Goal: Information Seeking & Learning: Compare options

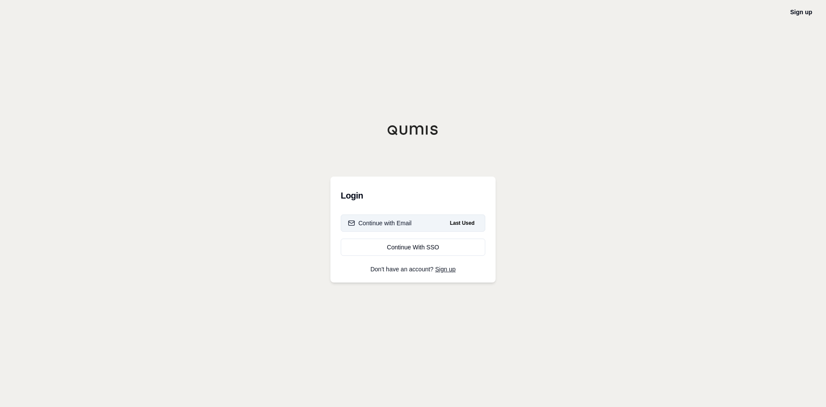
click at [380, 222] on div "Continue with Email" at bounding box center [380, 223] width 64 height 9
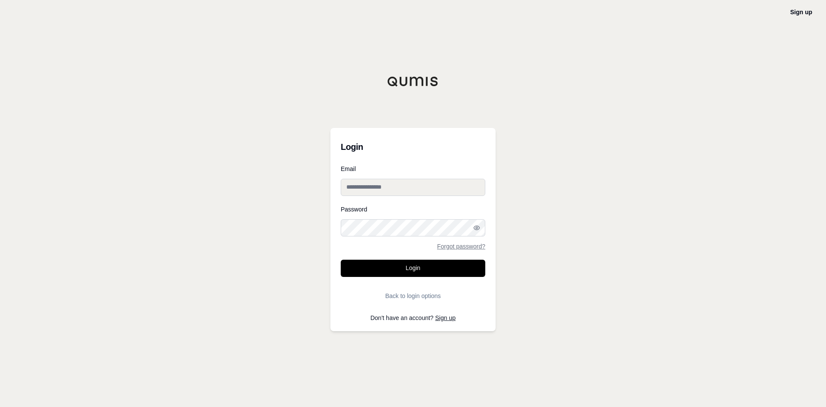
type input "**********"
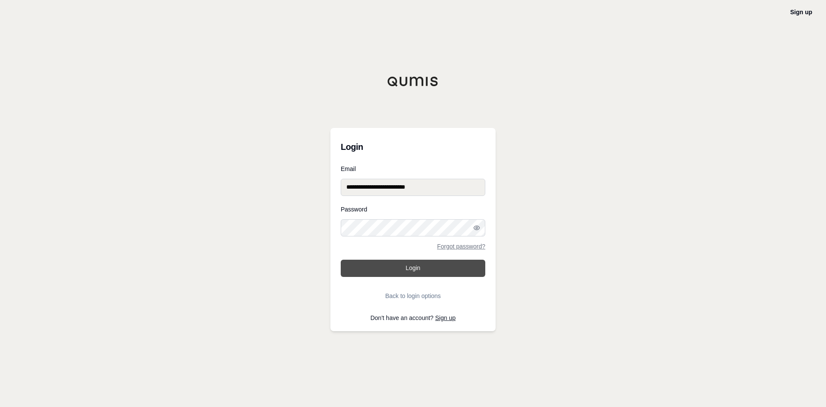
click at [415, 266] on button "Login" at bounding box center [413, 268] width 145 height 17
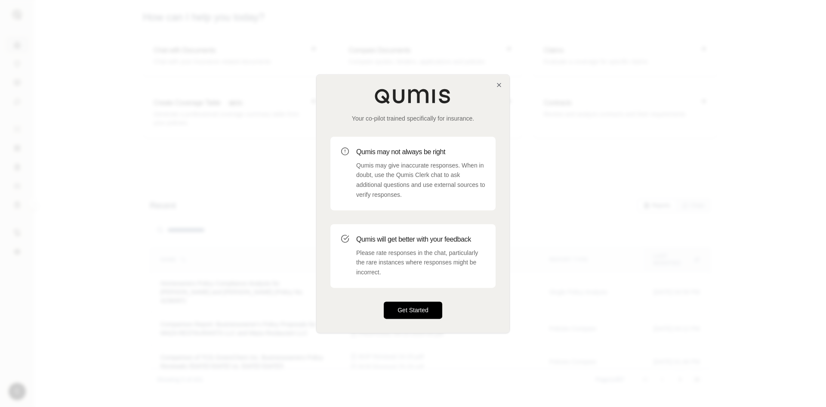
click at [435, 312] on button "Get Started" at bounding box center [413, 309] width 59 height 17
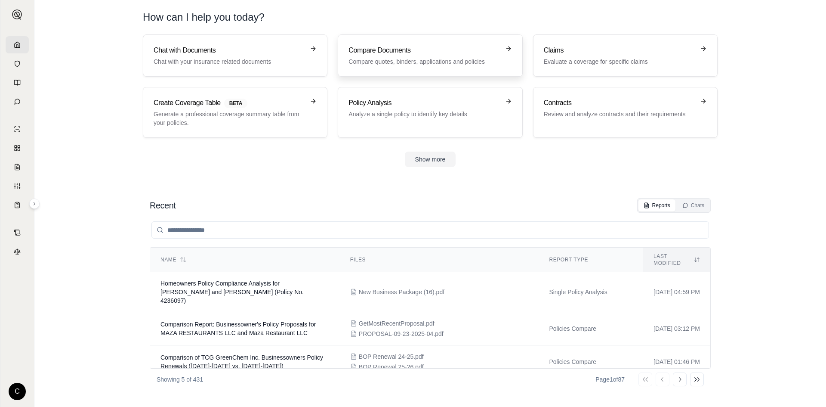
click at [414, 65] on p "Compare quotes, binders, applications and policies" at bounding box center [424, 61] width 151 height 9
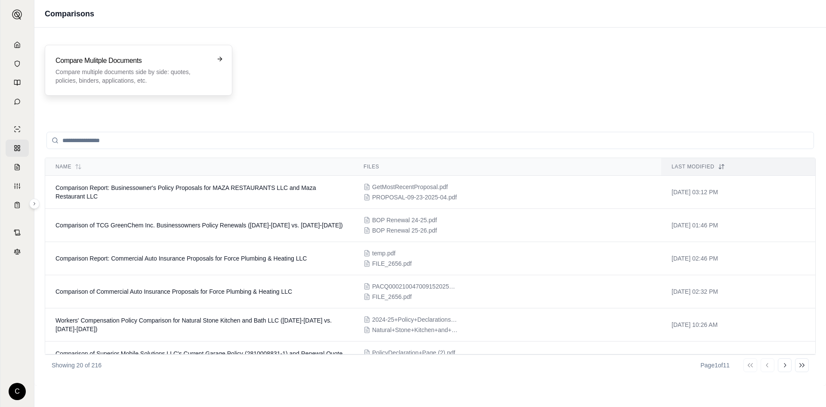
click at [123, 72] on p "Compare multiple documents side by side: quotes, policies, binders, application…" at bounding box center [133, 76] width 154 height 17
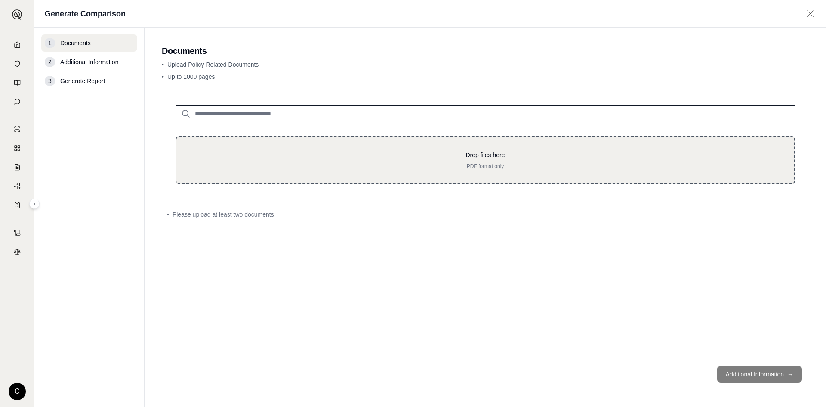
click at [296, 160] on div "Drop files here PDF format only" at bounding box center [485, 160] width 591 height 19
type input "**********"
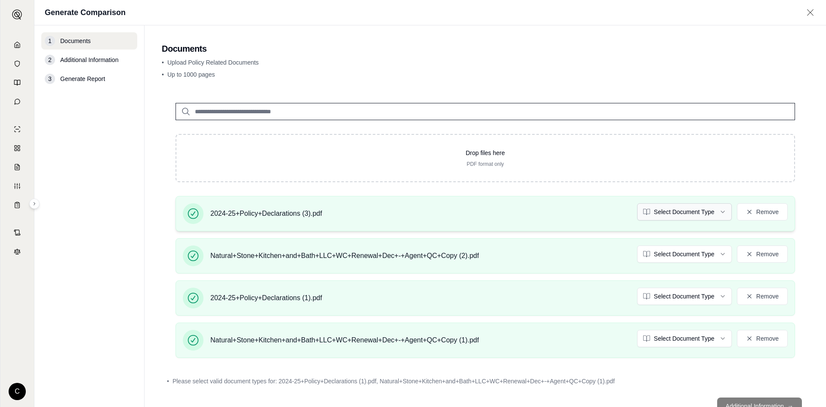
click at [675, 215] on html "C Generate Comparison 1 Documents 2 Additional Information 3 Generate Report Do…" at bounding box center [413, 203] width 826 height 407
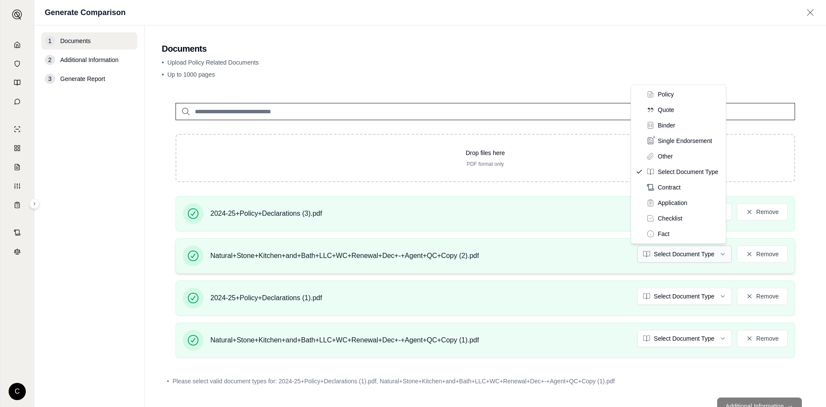
click at [677, 259] on html "C Generate Comparison 1 Documents 2 Additional Information 3 Generate Report Do…" at bounding box center [413, 203] width 826 height 407
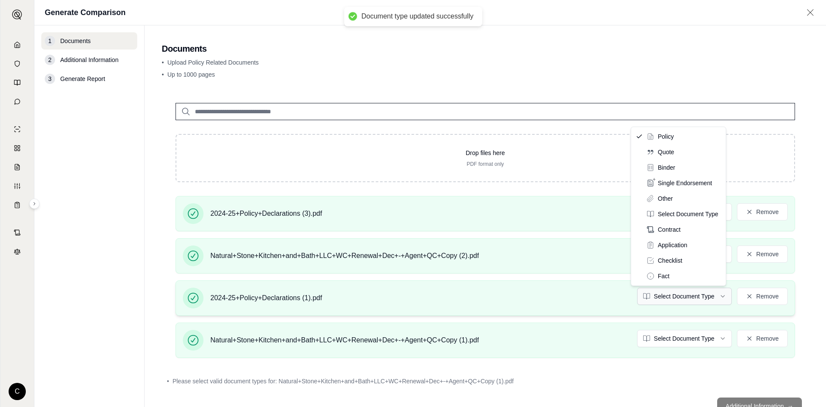
click at [688, 294] on html "Document type updated successfully C Generate Comparison 1 Documents 2 Addition…" at bounding box center [413, 203] width 826 height 407
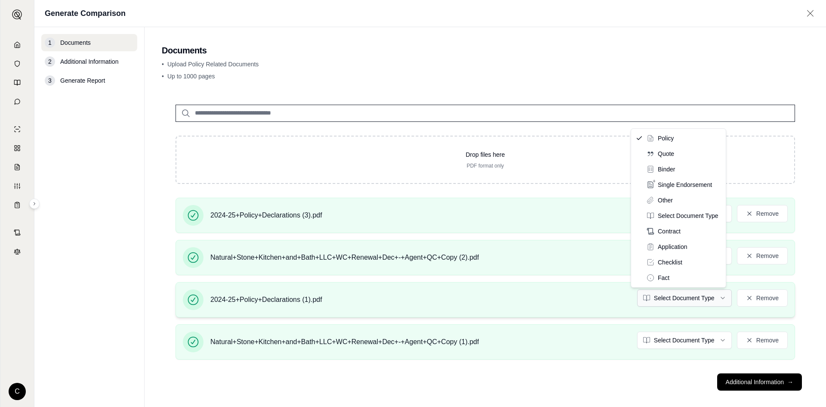
click at [664, 297] on html "C Generate Comparison 1 Documents 2 Additional Information 3 Generate Report Do…" at bounding box center [413, 203] width 826 height 407
click at [659, 340] on html "C Generate Comparison 1 Documents 2 Additional Information 3 Generate Report Do…" at bounding box center [413, 203] width 826 height 407
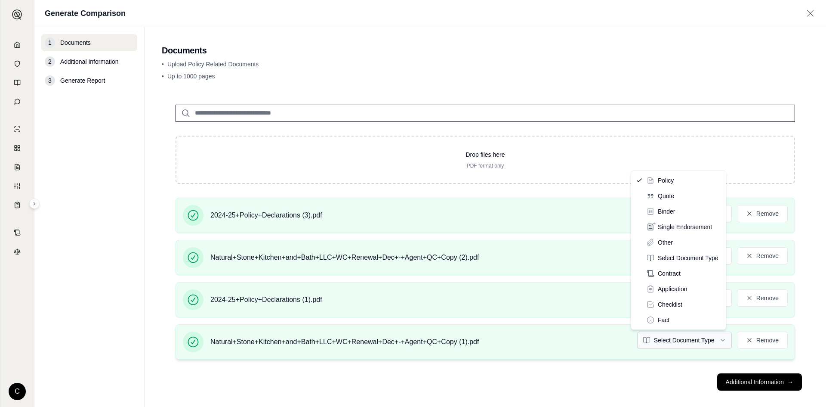
click at [659, 339] on html "C Generate Comparison 1 Documents 2 Additional Information 3 Generate Report Do…" at bounding box center [413, 203] width 826 height 407
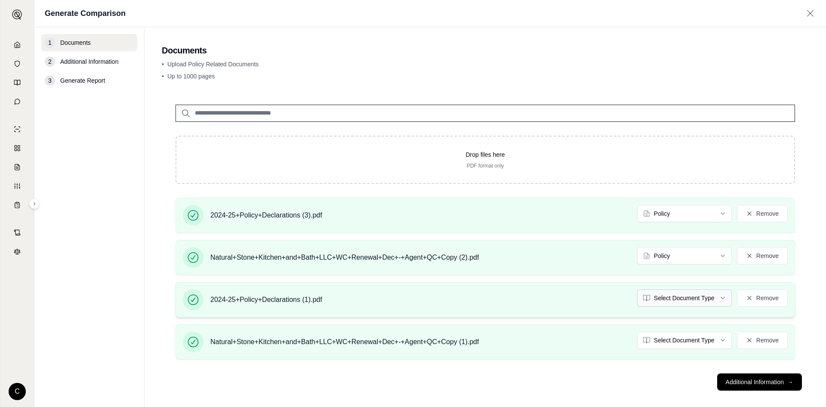
click at [641, 294] on html "C Generate Comparison 1 Documents 2 Additional Information 3 Generate Report Do…" at bounding box center [413, 203] width 826 height 407
click at [740, 378] on button "Additional Information →" at bounding box center [760, 381] width 85 height 17
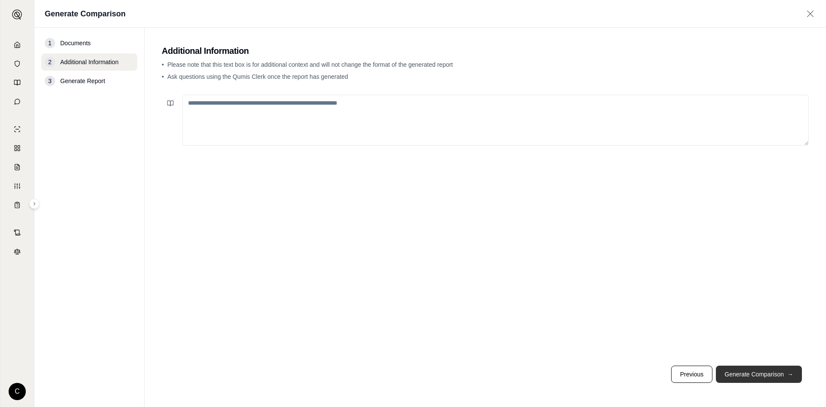
click at [765, 378] on button "Generate Comparison →" at bounding box center [759, 373] width 86 height 17
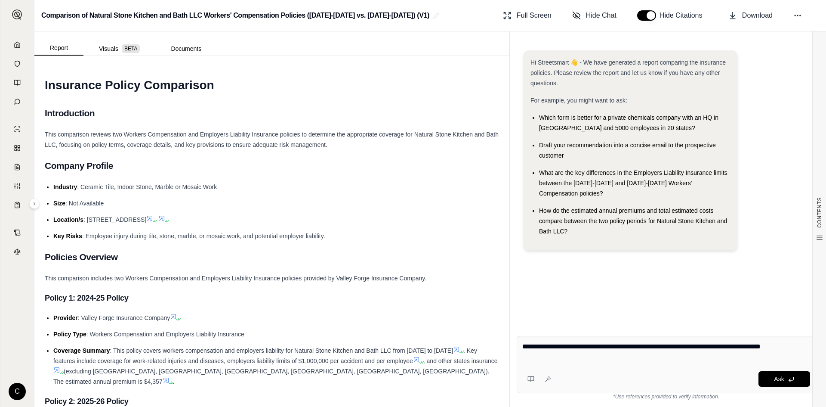
type textarea "**********"
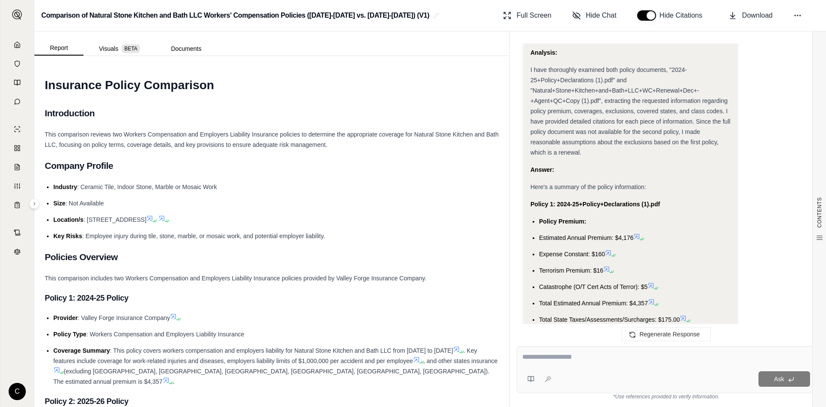
scroll to position [2264, 0]
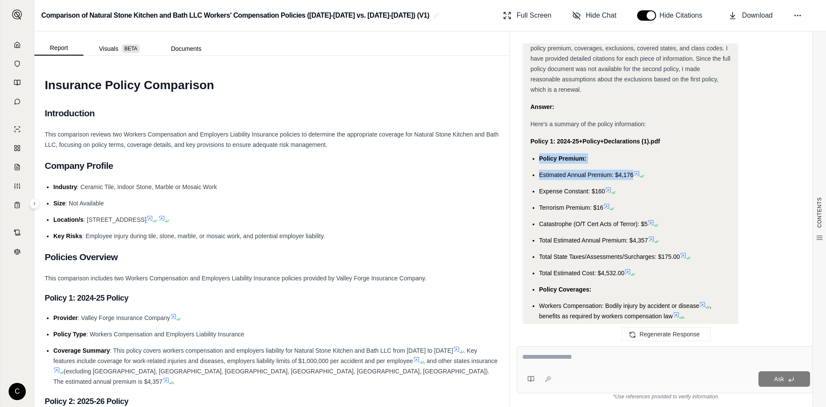
drag, startPoint x: 543, startPoint y: 114, endPoint x: 633, endPoint y: 135, distance: 92.4
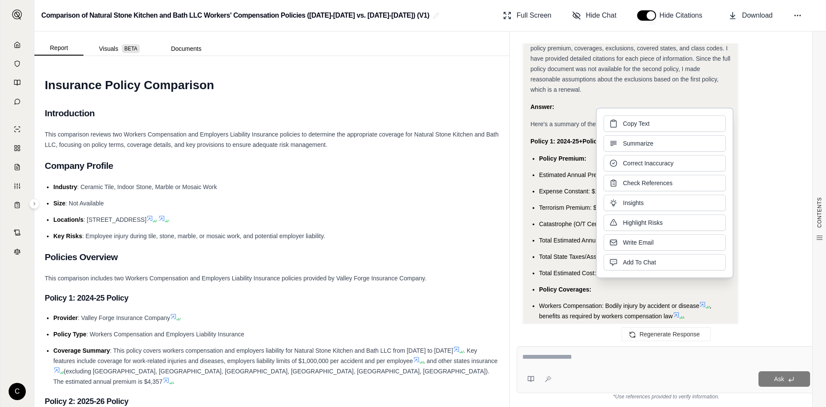
click at [560, 138] on strong "Policy 1: 2024-25+Policy+Declarations (1).pdf" at bounding box center [596, 141] width 130 height 7
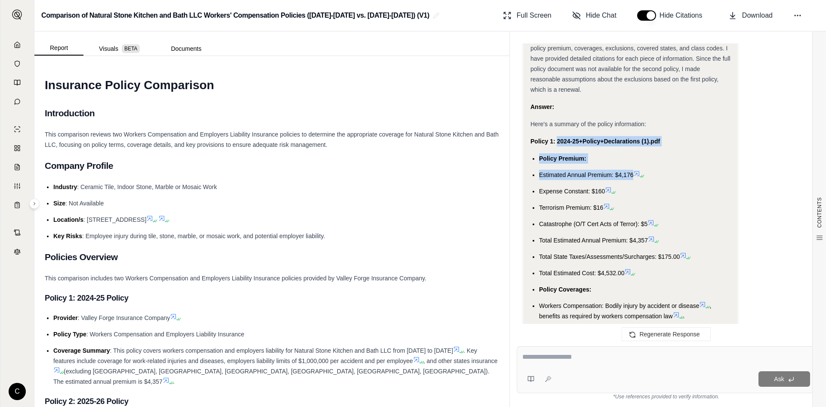
drag, startPoint x: 557, startPoint y: 99, endPoint x: 632, endPoint y: 133, distance: 82.8
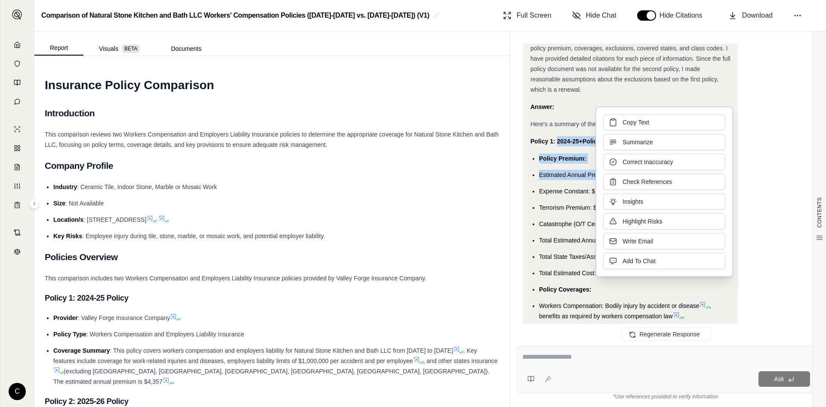
click at [629, 124] on span "Copy Text" at bounding box center [636, 122] width 27 height 9
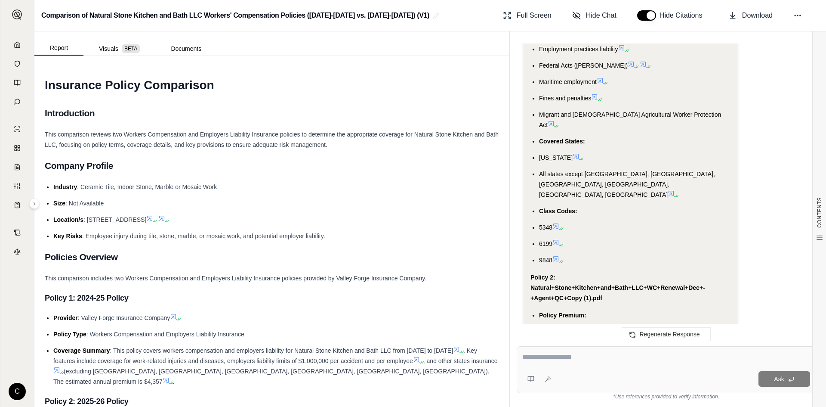
scroll to position [2737, 0]
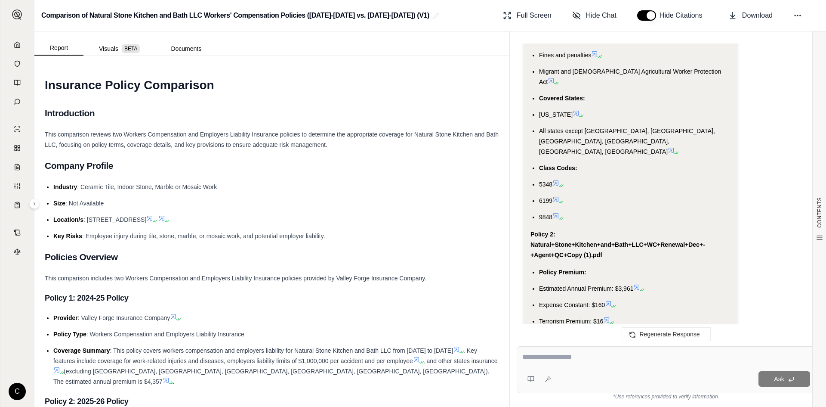
drag, startPoint x: 538, startPoint y: 198, endPoint x: 635, endPoint y: 212, distance: 97.8
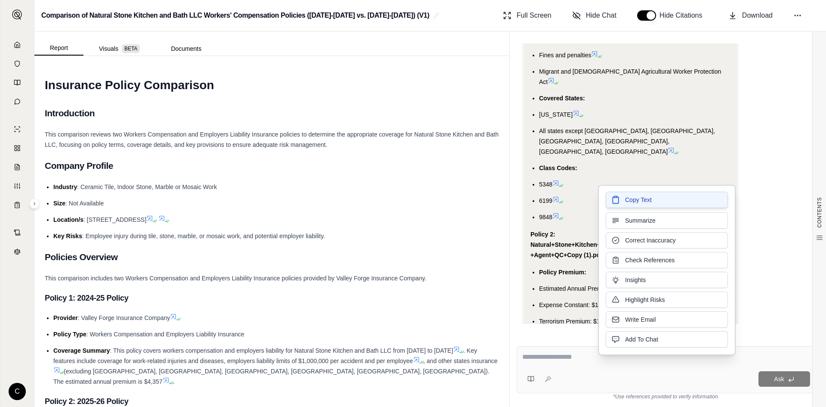
click at [633, 202] on span "Copy Text" at bounding box center [638, 199] width 27 height 9
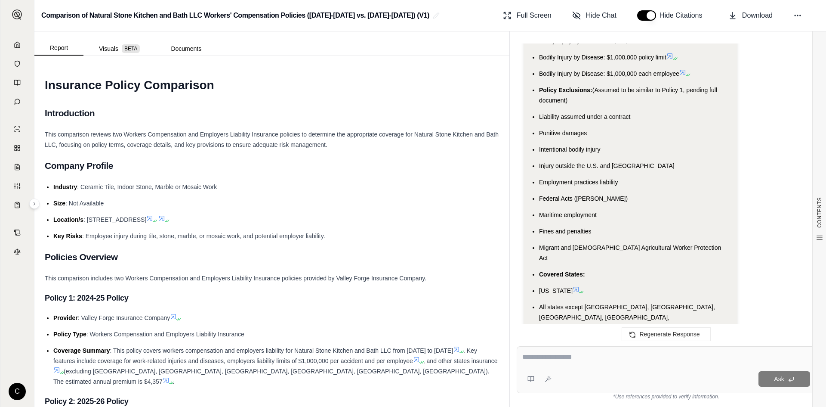
scroll to position [3210, 0]
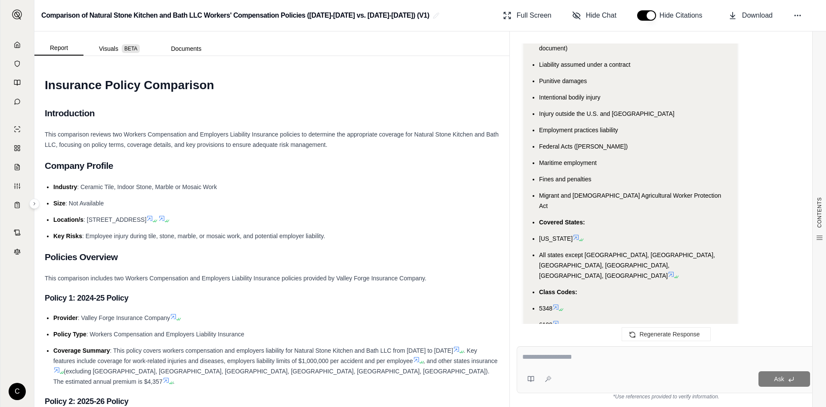
drag, startPoint x: 542, startPoint y: 138, endPoint x: 594, endPoint y: 232, distance: 107.1
click at [594, 232] on ul "Policy Premium: Estimated Annual Premium: $3,961 Expense Constant: $160 Terrori…" at bounding box center [631, 69] width 200 height 553
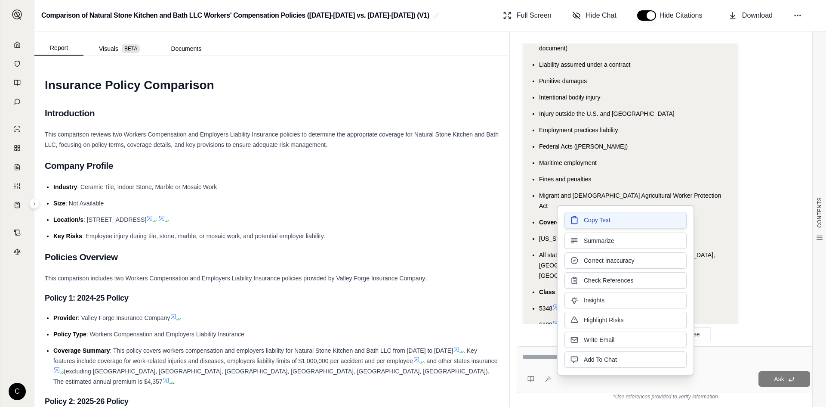
click at [593, 215] on button "Copy Text" at bounding box center [626, 220] width 122 height 16
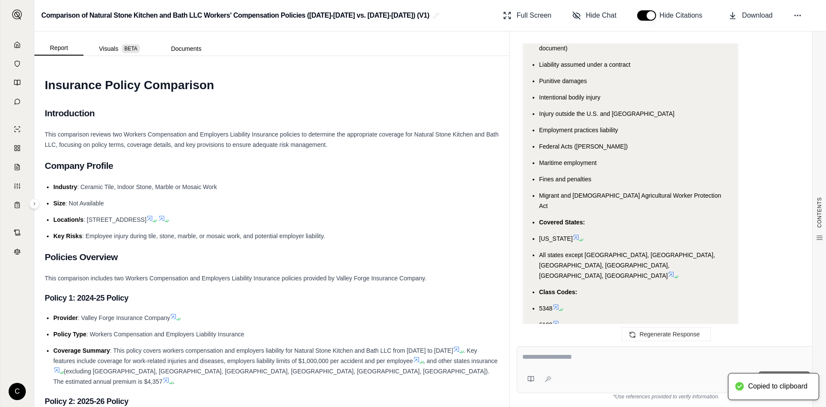
click at [619, 359] on textarea at bounding box center [667, 357] width 288 height 10
type textarea "**********"
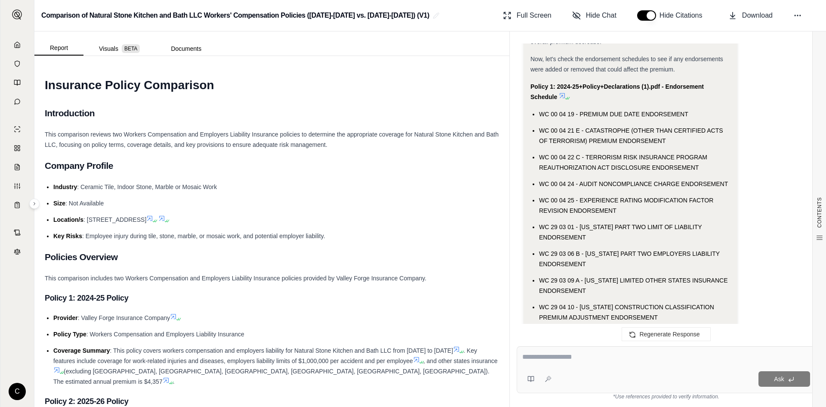
scroll to position [5376, 0]
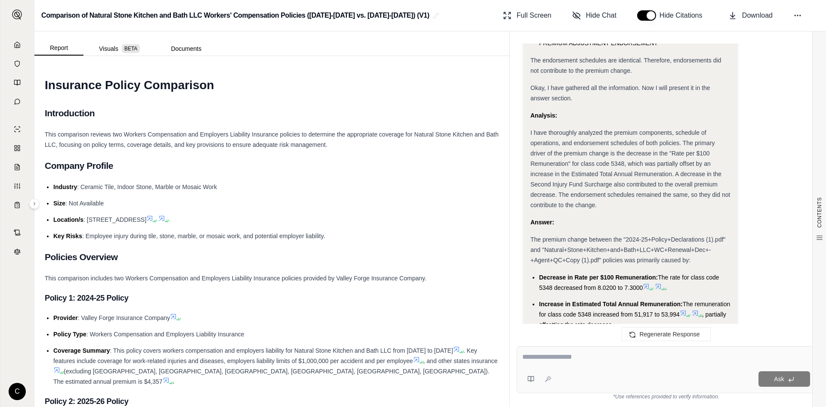
drag, startPoint x: 538, startPoint y: 170, endPoint x: 663, endPoint y: 247, distance: 146.9
click at [663, 272] on ul "Decrease in Rate per $100 Remuneration: The rate for class code 5348 decreased …" at bounding box center [631, 314] width 200 height 84
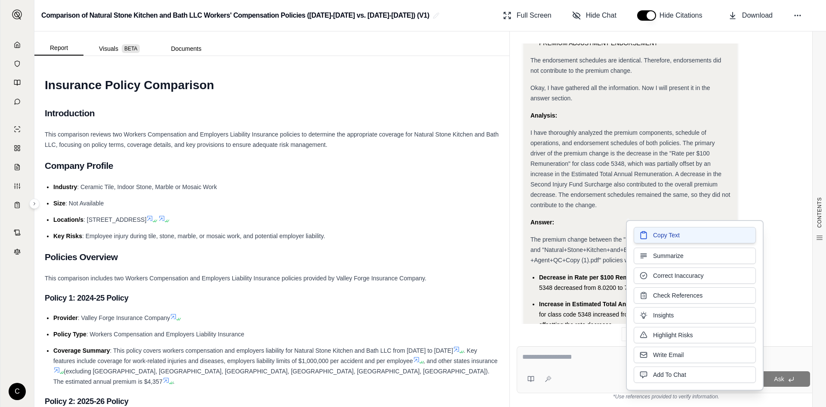
click at [648, 236] on button "Copy Text" at bounding box center [695, 235] width 122 height 16
